Goal: Information Seeking & Learning: Learn about a topic

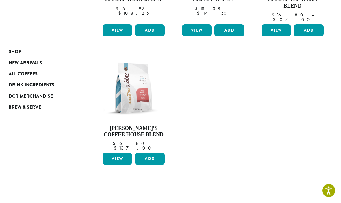
scroll to position [180, 0]
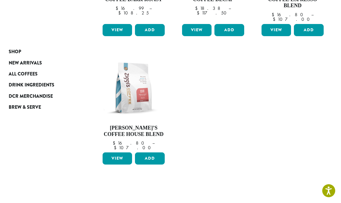
click at [119, 152] on link "View" at bounding box center [118, 158] width 30 height 12
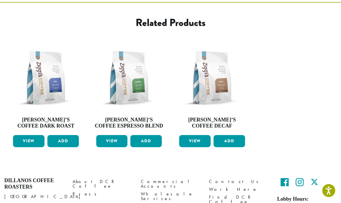
scroll to position [255, 0]
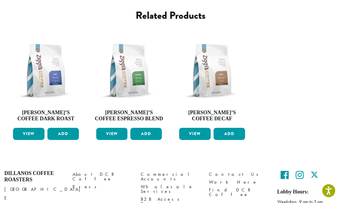
click at [34, 170] on h4 "Dillanos Coffee Roasters" at bounding box center [34, 176] width 60 height 12
click at [27, 170] on h4 "Dillanos Coffee Roasters" at bounding box center [34, 176] width 60 height 12
click at [30, 170] on h4 "Dillanos Coffee Roasters" at bounding box center [34, 176] width 60 height 12
click at [95, 170] on link "About DCR Coffee" at bounding box center [103, 176] width 60 height 12
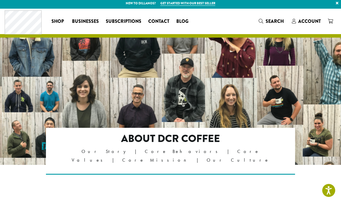
scroll to position [2, 0]
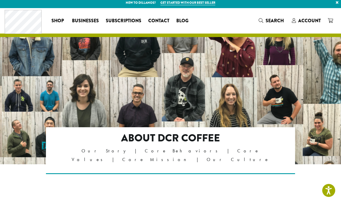
click at [116, 153] on p "Our Story | Core Behaviors | Core Values | Core Mission | Our Culture" at bounding box center [171, 155] width 200 height 17
click at [113, 157] on div "About DCR Coffee Our Story | Core Behaviors | Core Values | Core Mission | Our …" at bounding box center [171, 150] width 200 height 37
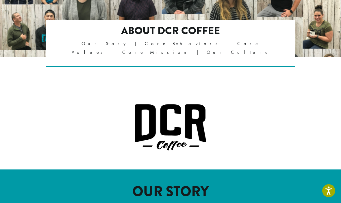
scroll to position [109, 0]
